Goal: Transaction & Acquisition: Purchase product/service

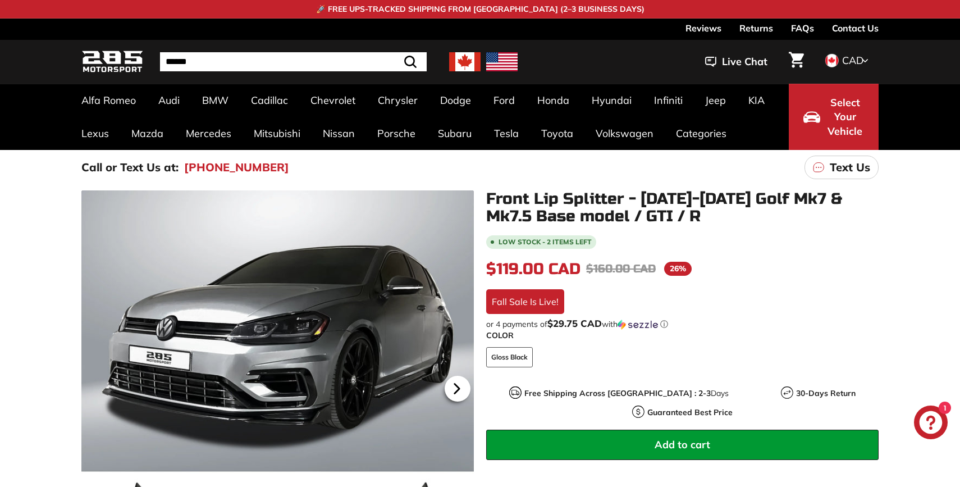
click at [458, 387] on icon at bounding box center [457, 388] width 4 height 10
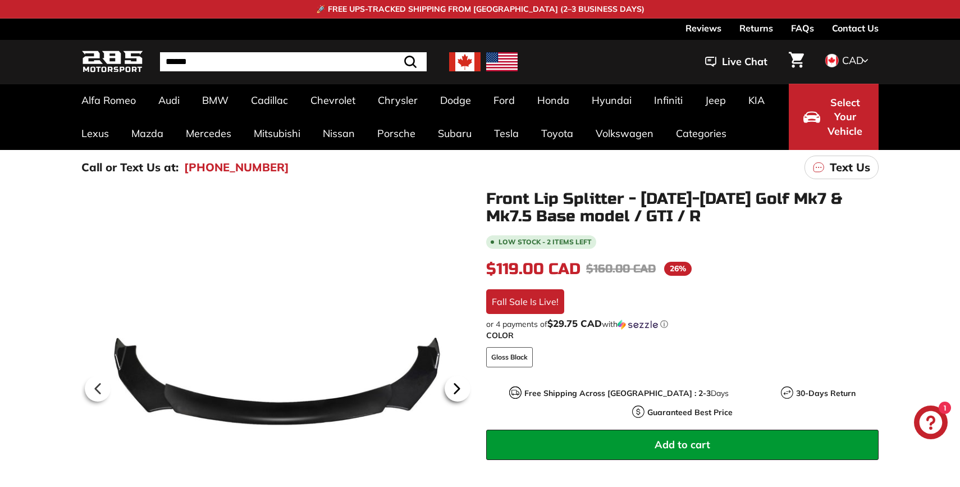
click at [458, 387] on icon at bounding box center [457, 388] width 4 height 10
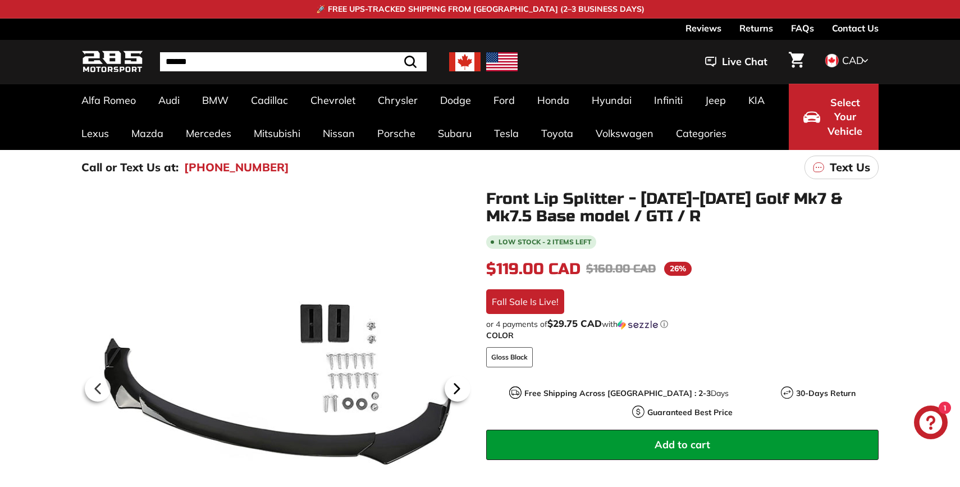
click at [458, 387] on icon at bounding box center [457, 388] width 4 height 10
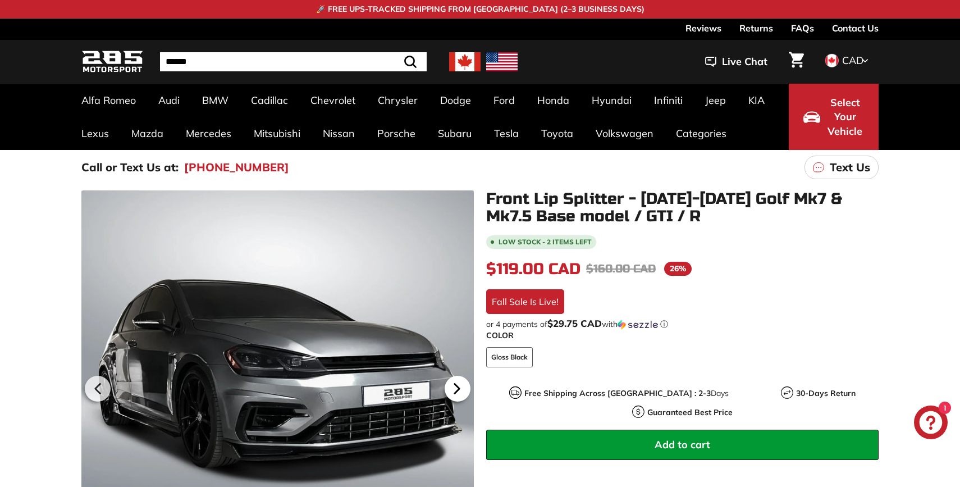
click at [458, 387] on icon at bounding box center [457, 388] width 4 height 10
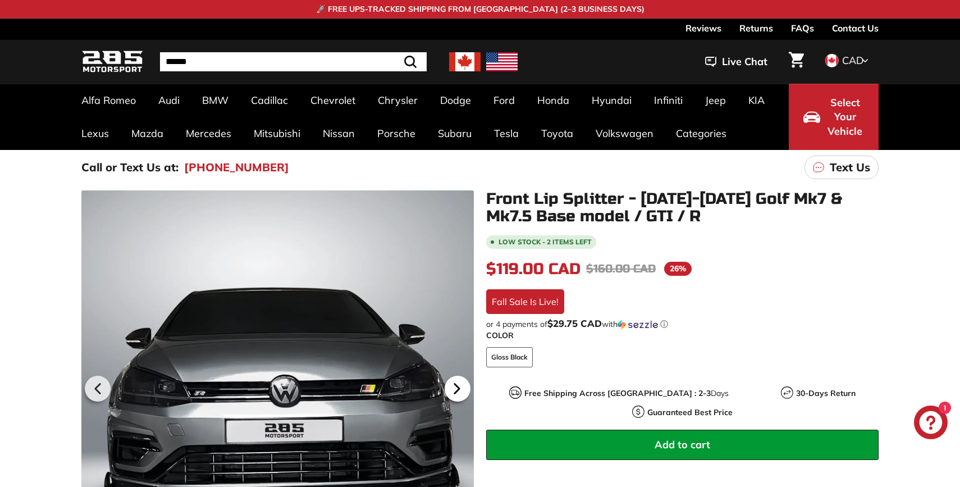
click at [458, 387] on icon at bounding box center [457, 388] width 4 height 10
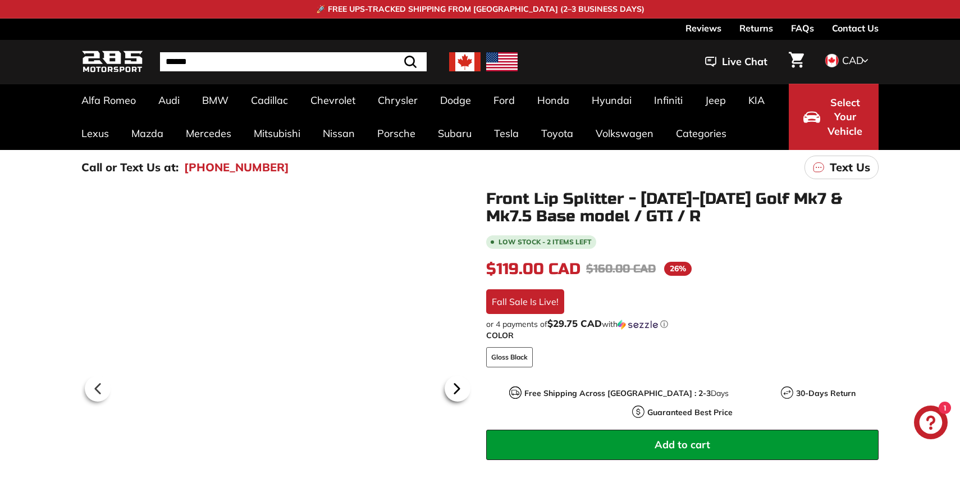
scroll to position [0, 59]
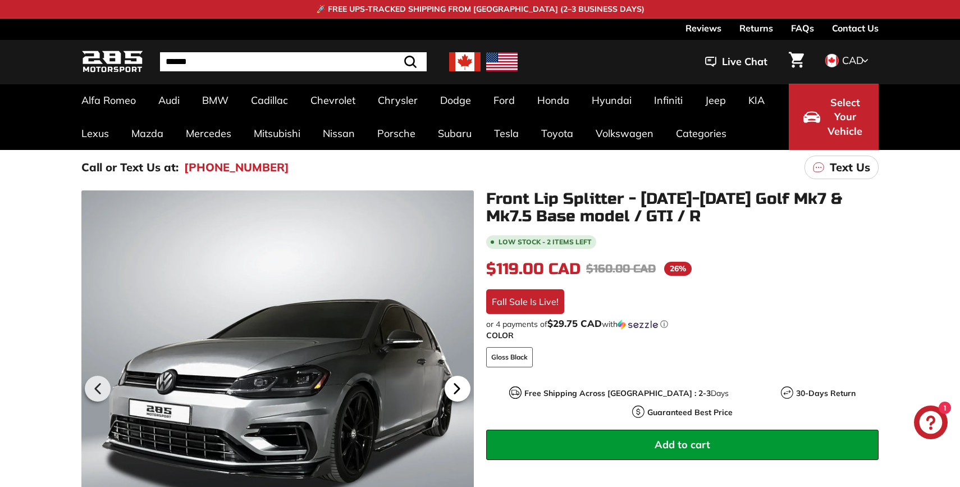
click at [458, 387] on icon at bounding box center [457, 388] width 4 height 10
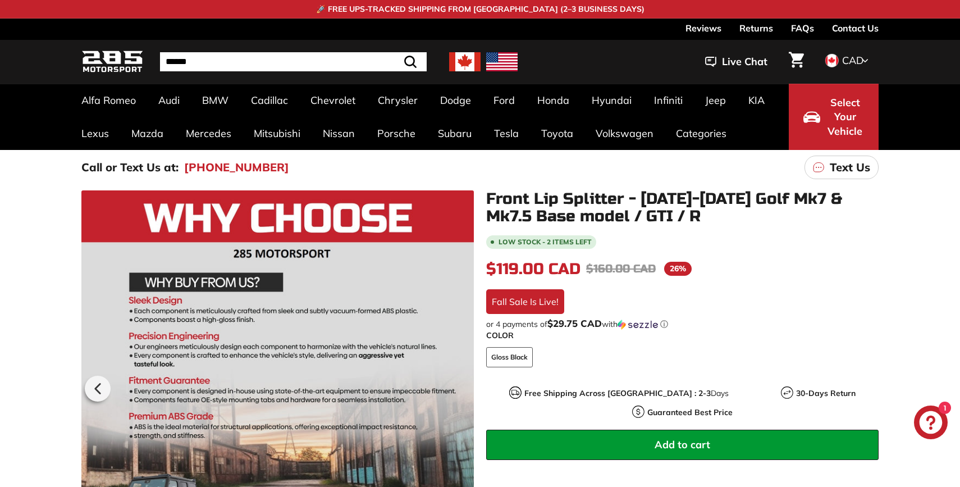
click at [458, 387] on div at bounding box center [277, 386] width 392 height 392
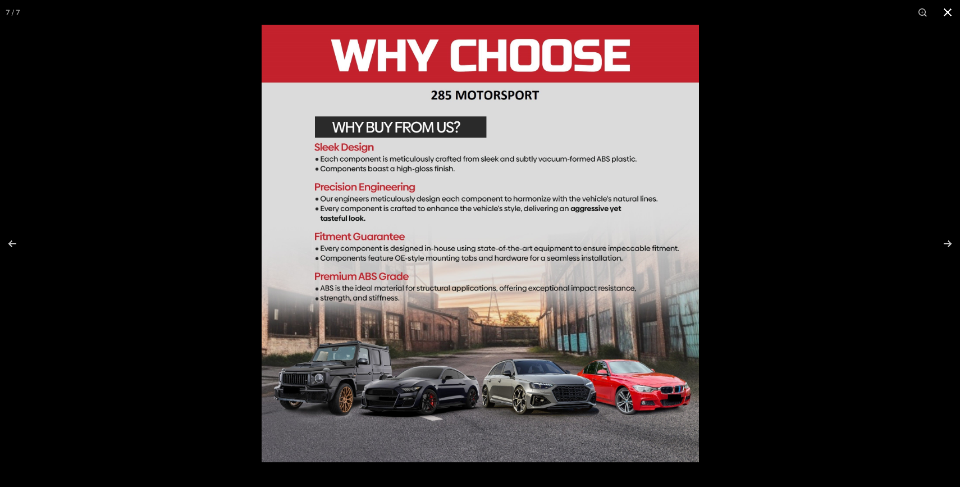
click at [718, 214] on div at bounding box center [742, 268] width 960 height 487
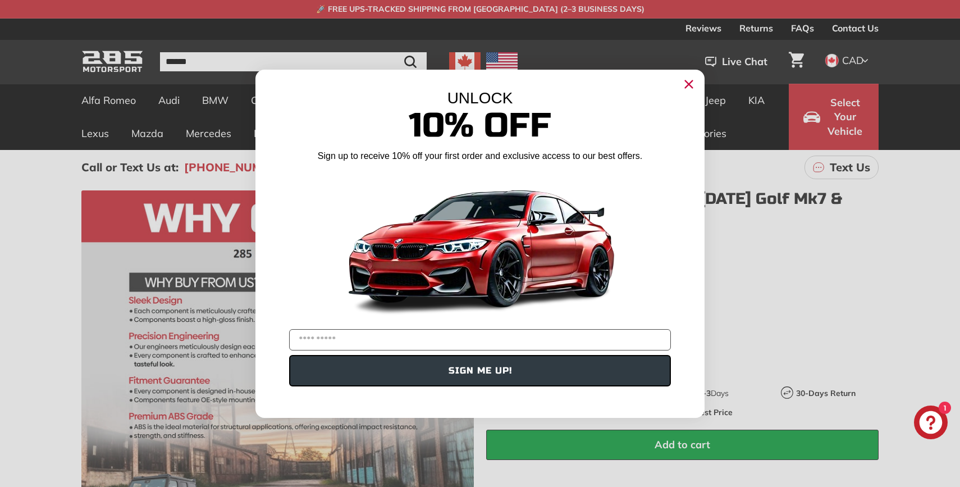
click at [686, 81] on icon "Close dialog" at bounding box center [688, 83] width 7 height 7
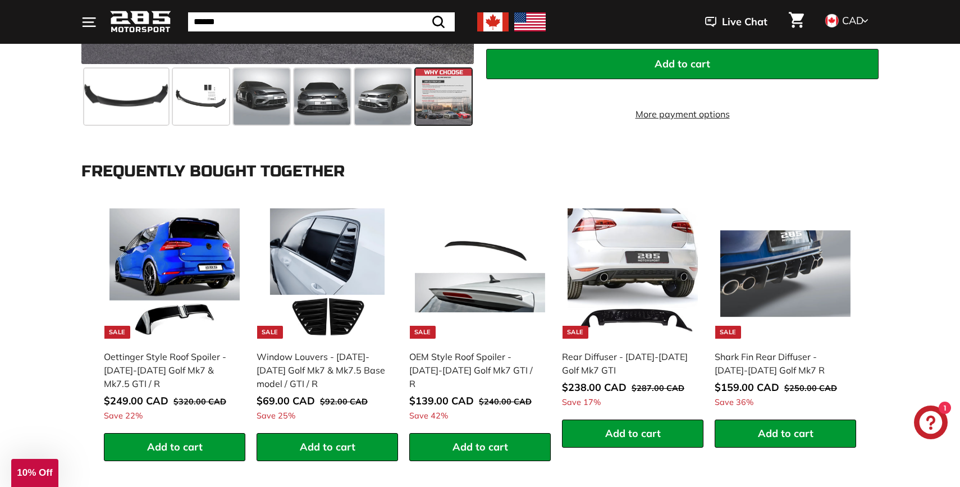
scroll to position [511, 0]
